Goal: Check status: Check status

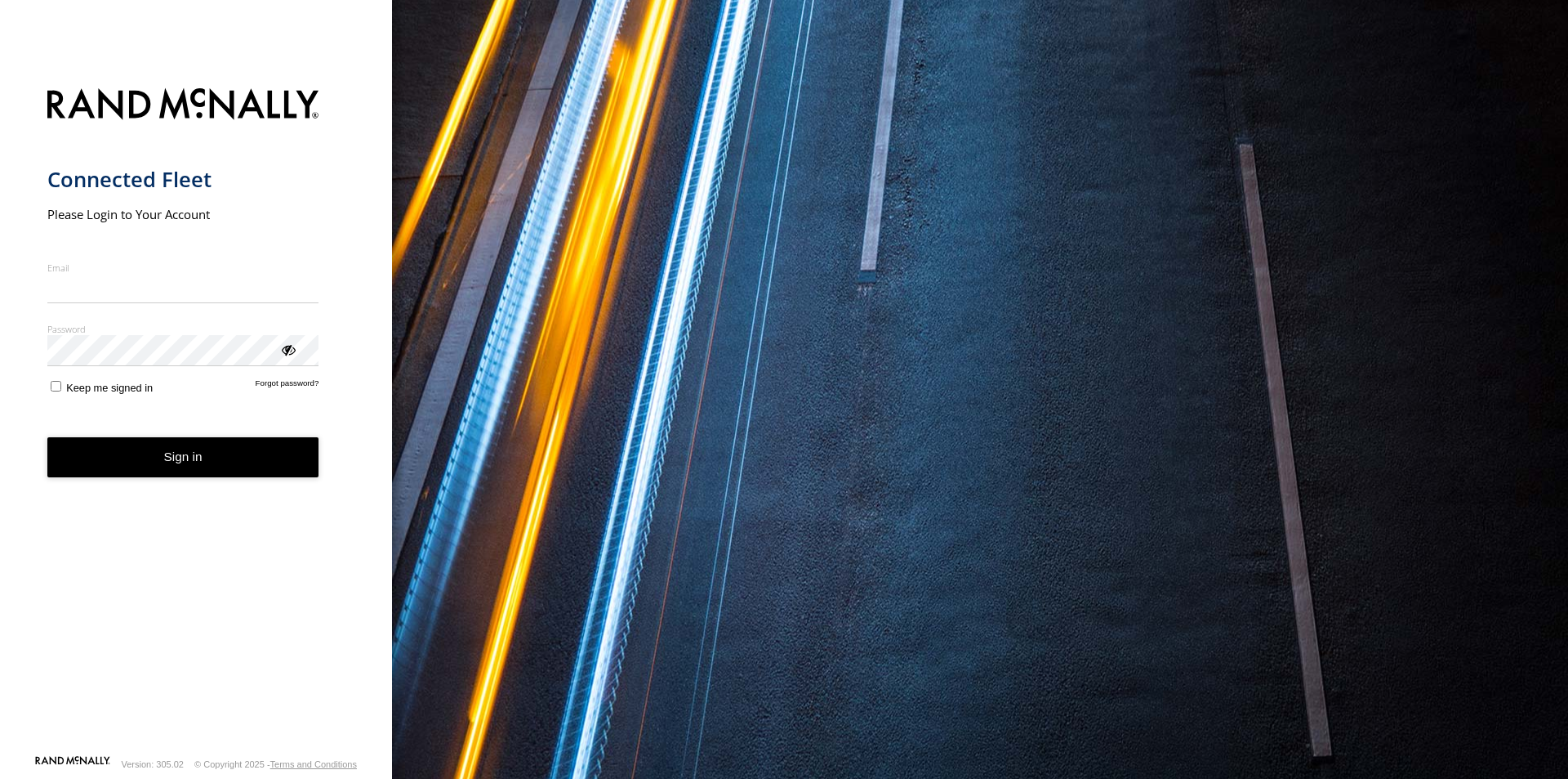
type input "**********"
click at [143, 462] on button "Sign in" at bounding box center [183, 456] width 272 height 40
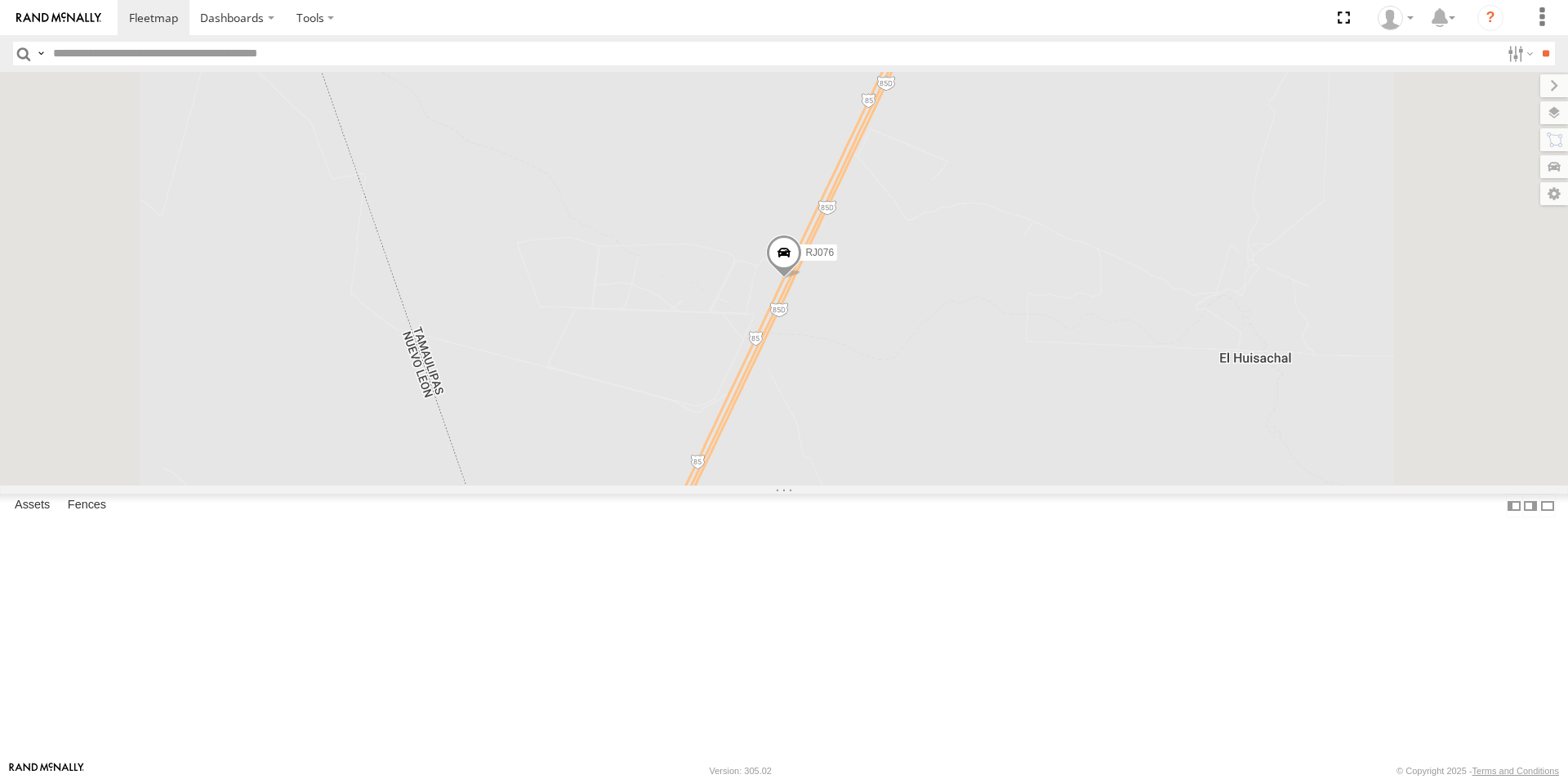
click at [0, 0] on div "VORTEX FREIGHT" at bounding box center [0, 0] width 0 height 0
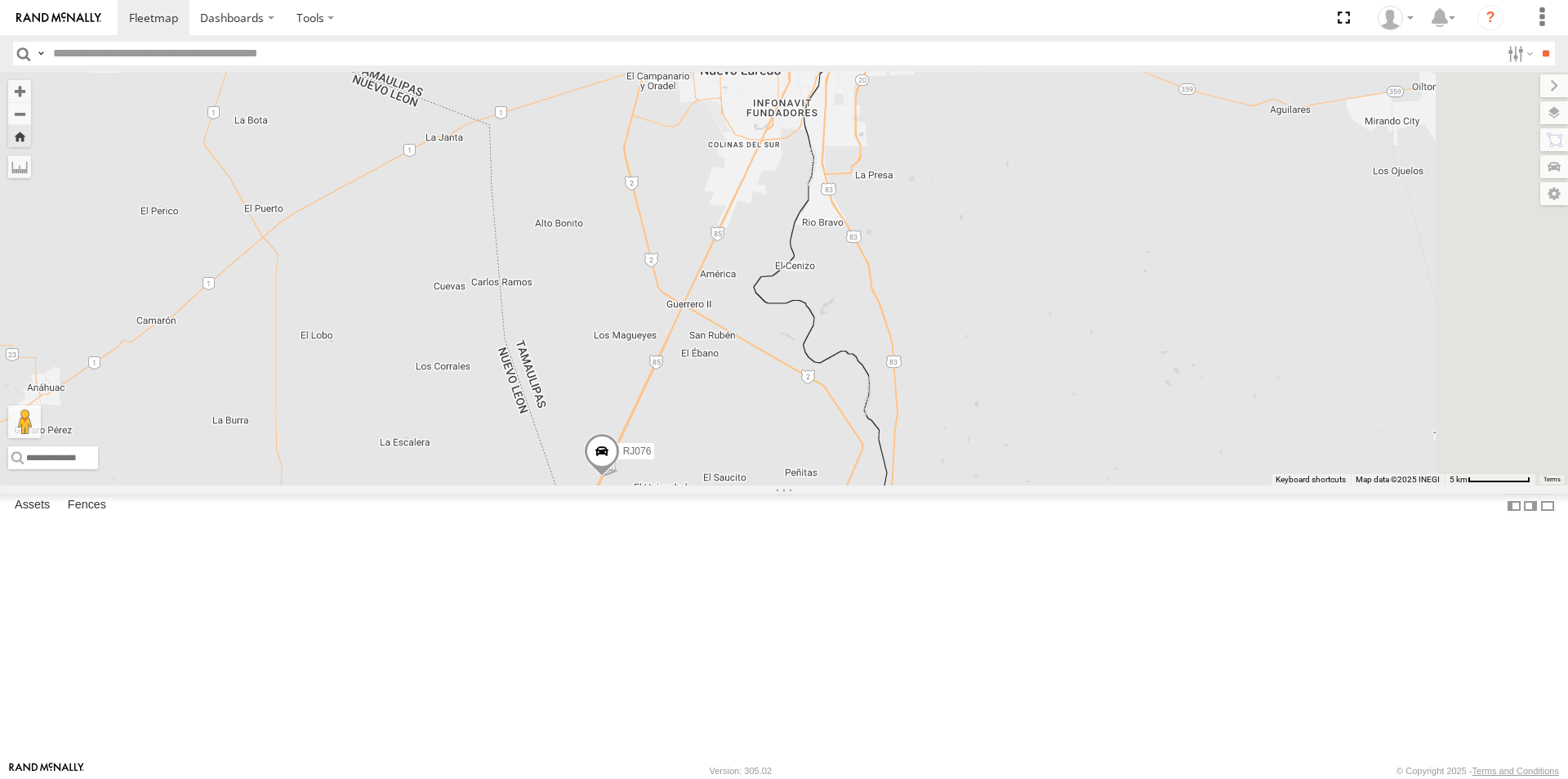
drag, startPoint x: 983, startPoint y: 415, endPoint x: 778, endPoint y: 496, distance: 220.4
click at [778, 486] on div "RJ076" at bounding box center [784, 279] width 1568 height 414
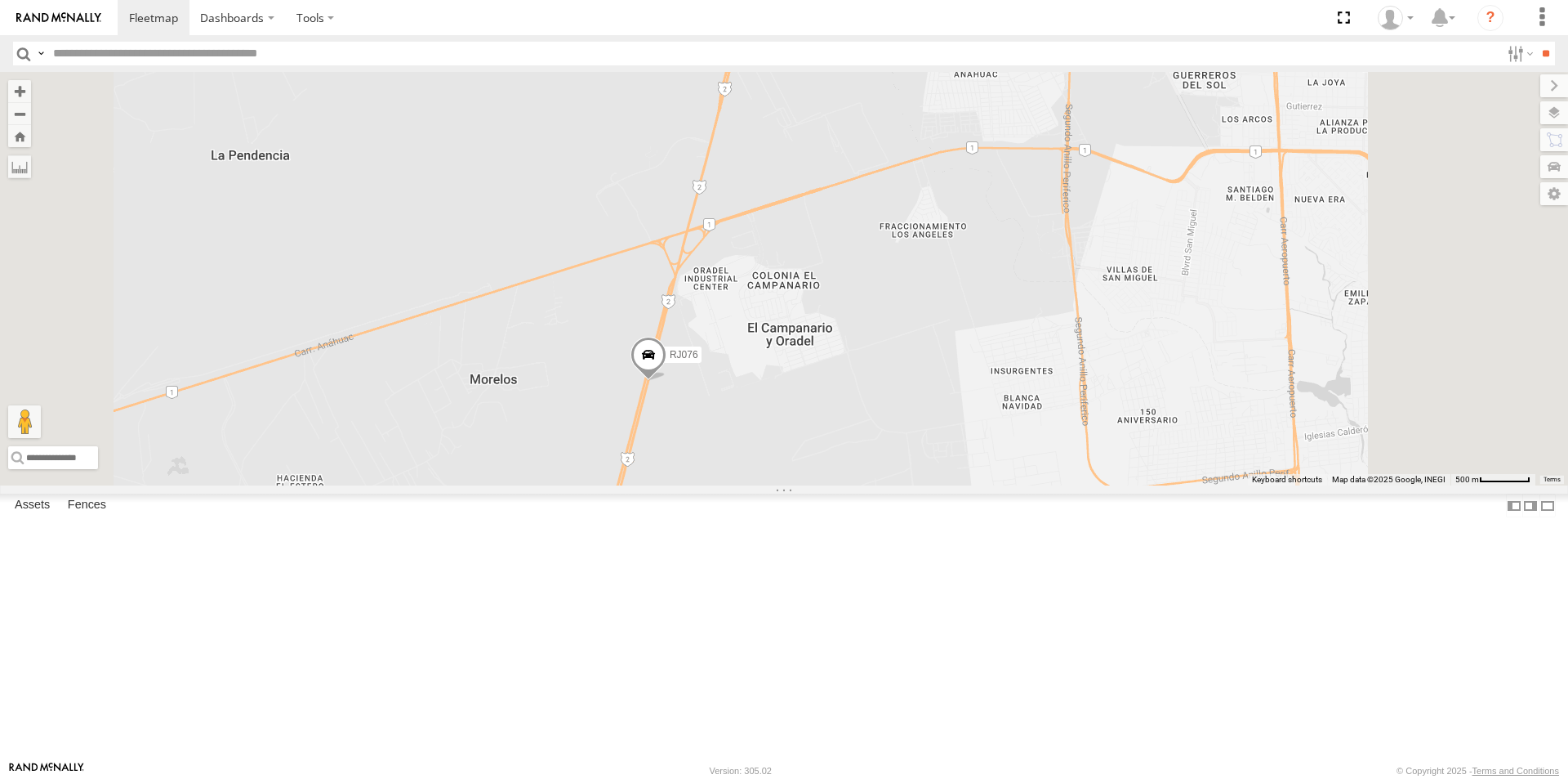
drag, startPoint x: 1041, startPoint y: 482, endPoint x: 963, endPoint y: 513, distance: 83.9
click at [985, 486] on div "RJ076" at bounding box center [784, 279] width 1568 height 414
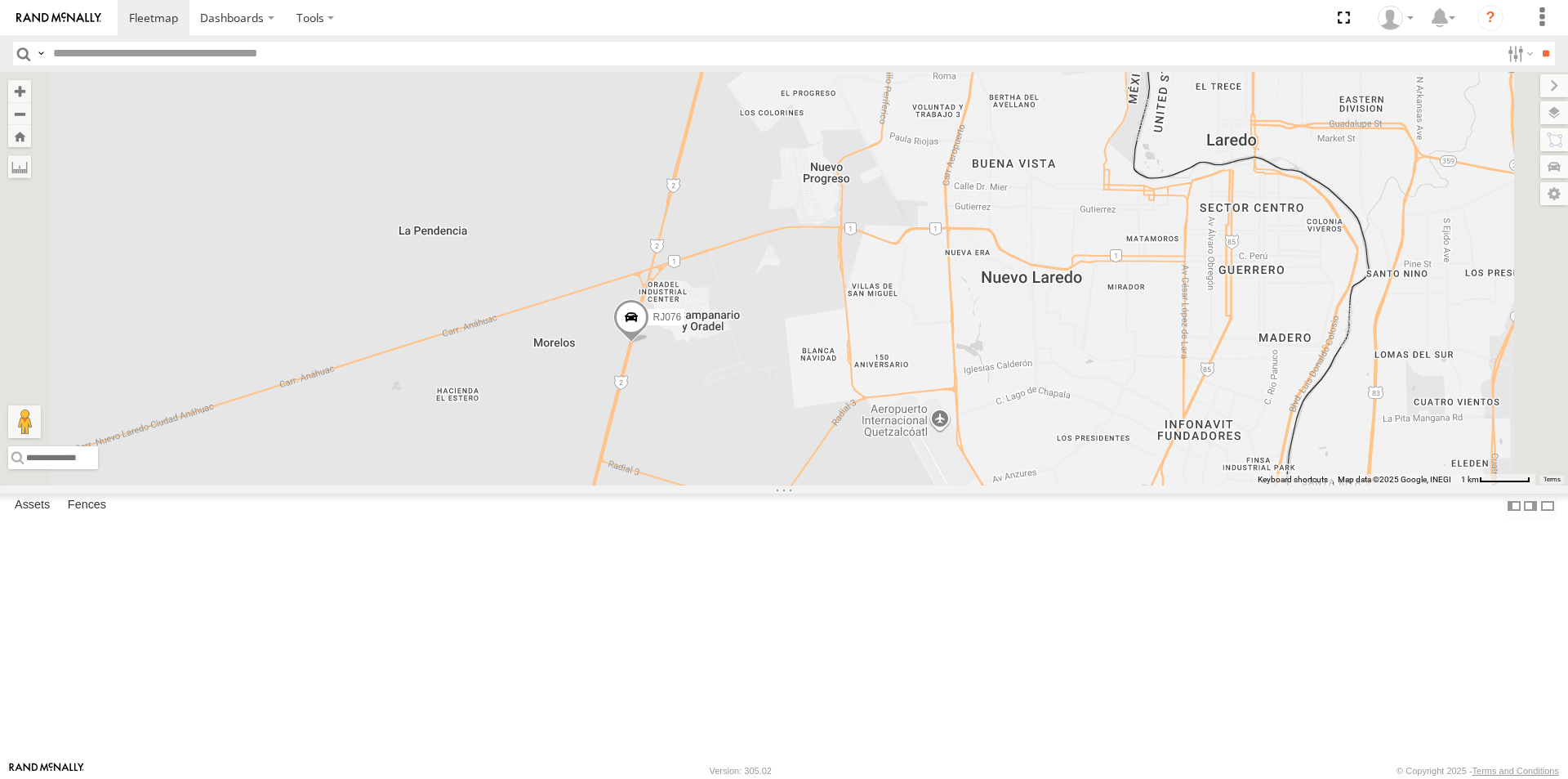
drag, startPoint x: 897, startPoint y: 386, endPoint x: 839, endPoint y: 432, distance: 74.0
click at [839, 432] on div "RJ076" at bounding box center [784, 279] width 1568 height 414
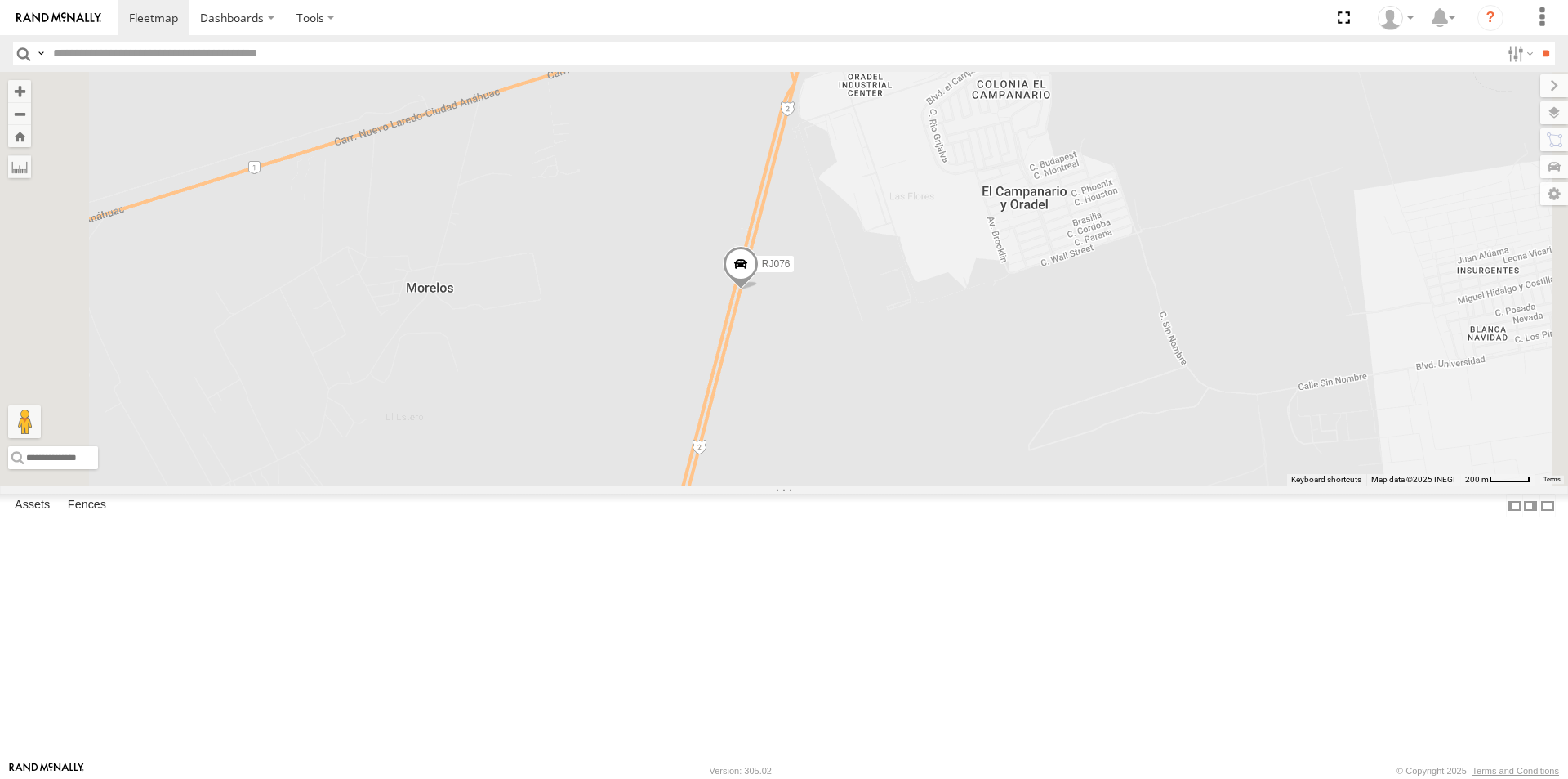
drag, startPoint x: 1137, startPoint y: 358, endPoint x: 1090, endPoint y: 491, distance: 141.1
click at [1092, 486] on div "RJ076" at bounding box center [784, 279] width 1568 height 414
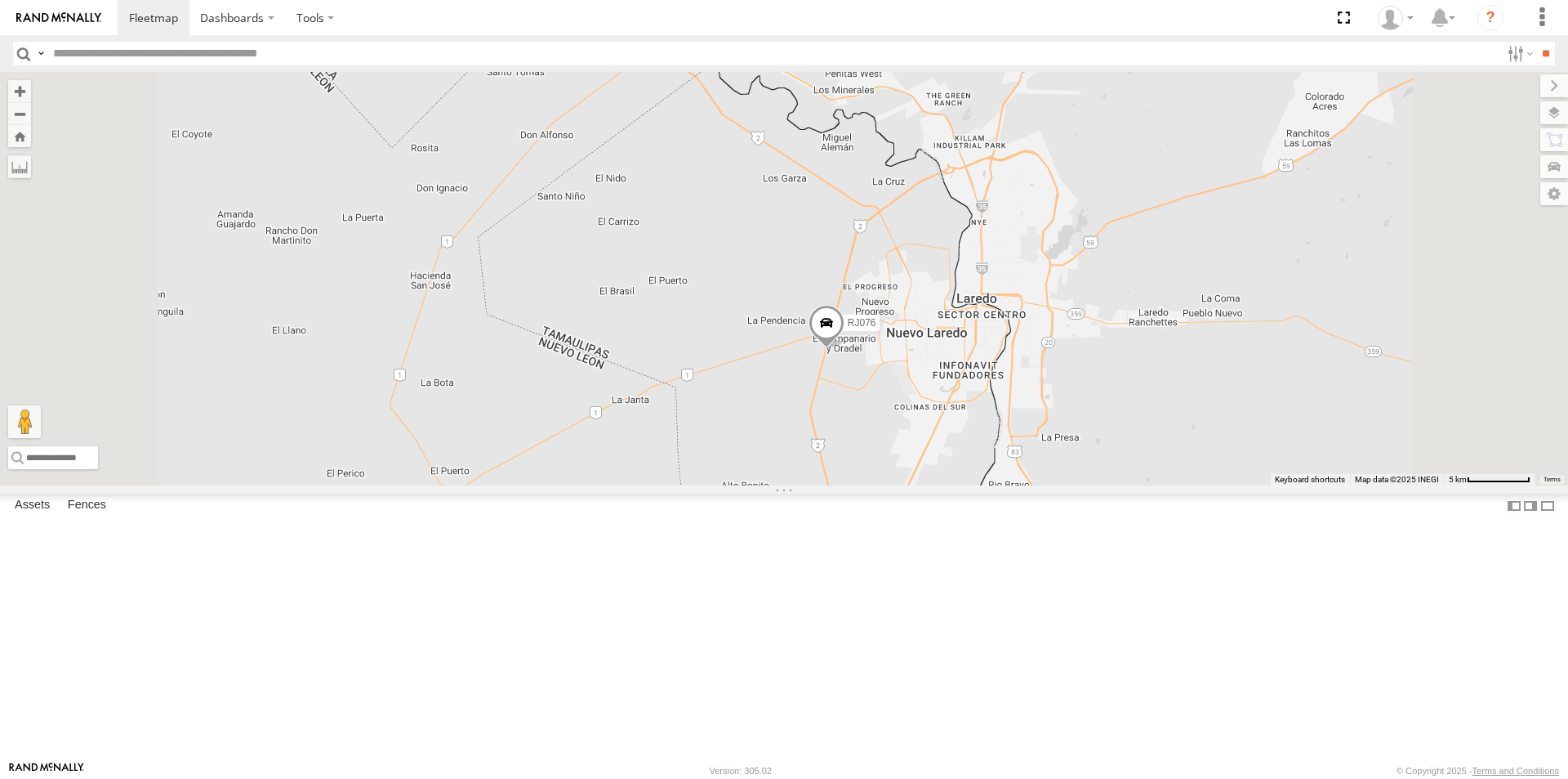
drag, startPoint x: 1006, startPoint y: 590, endPoint x: 1027, endPoint y: 445, distance: 146.5
click at [1025, 463] on div "RJ076" at bounding box center [784, 279] width 1568 height 414
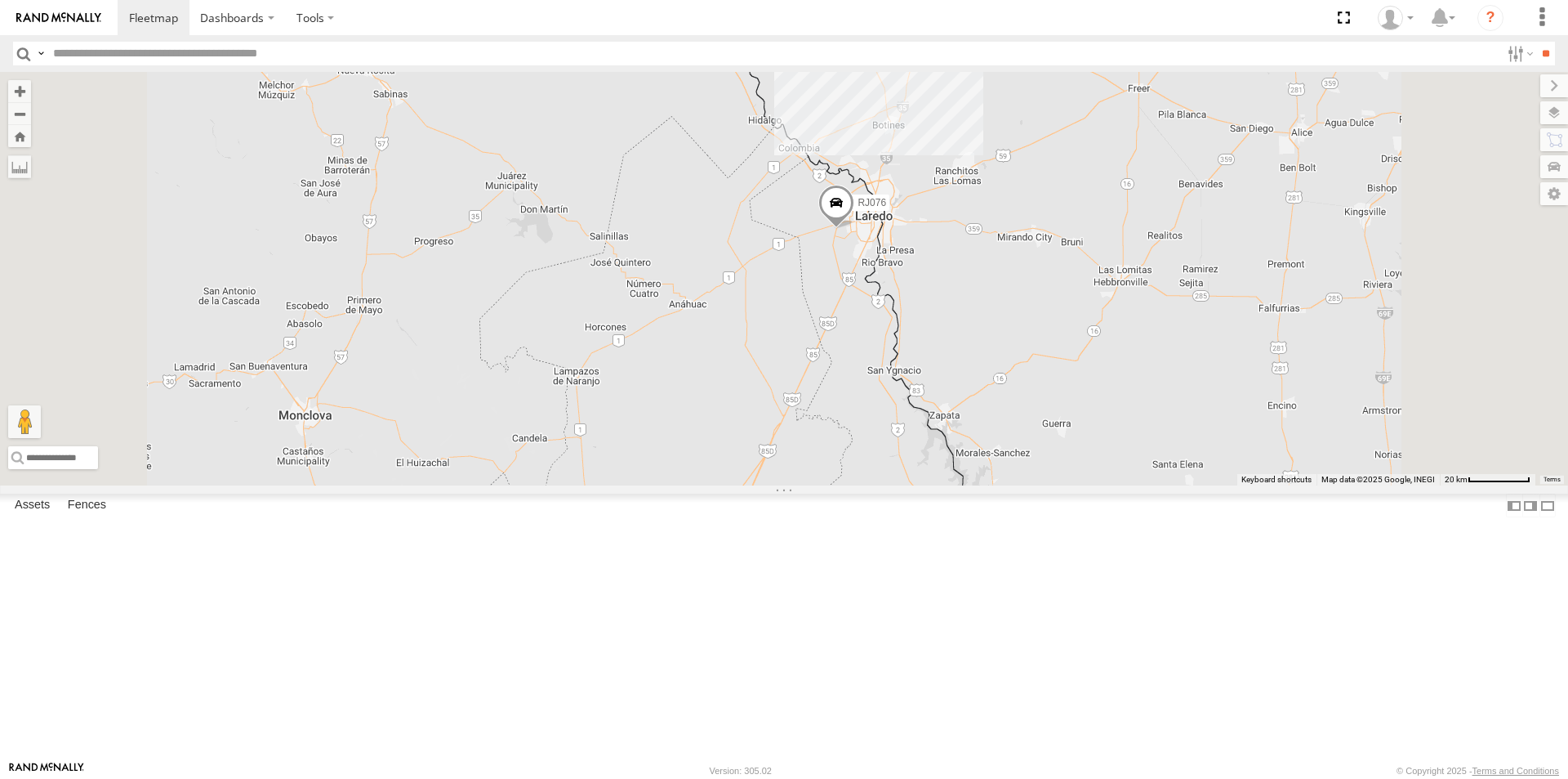
click at [0, 0] on div at bounding box center [0, 0] width 0 height 0
